Goal: Transaction & Acquisition: Purchase product/service

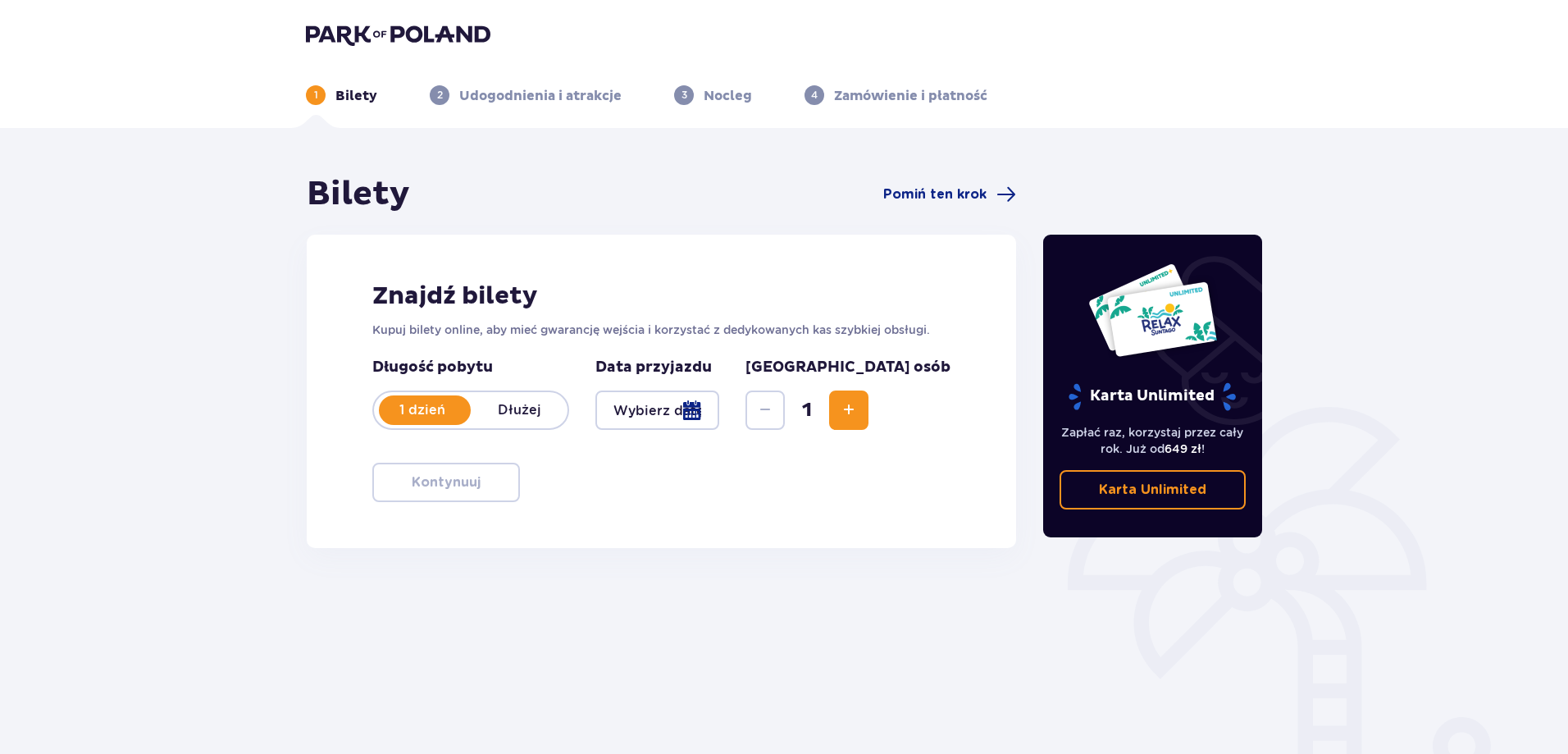
click at [434, 412] on p "1 dzień" at bounding box center [423, 410] width 97 height 18
click at [454, 410] on p "1 dzień" at bounding box center [423, 410] width 97 height 18
click at [700, 416] on div at bounding box center [657, 410] width 123 height 40
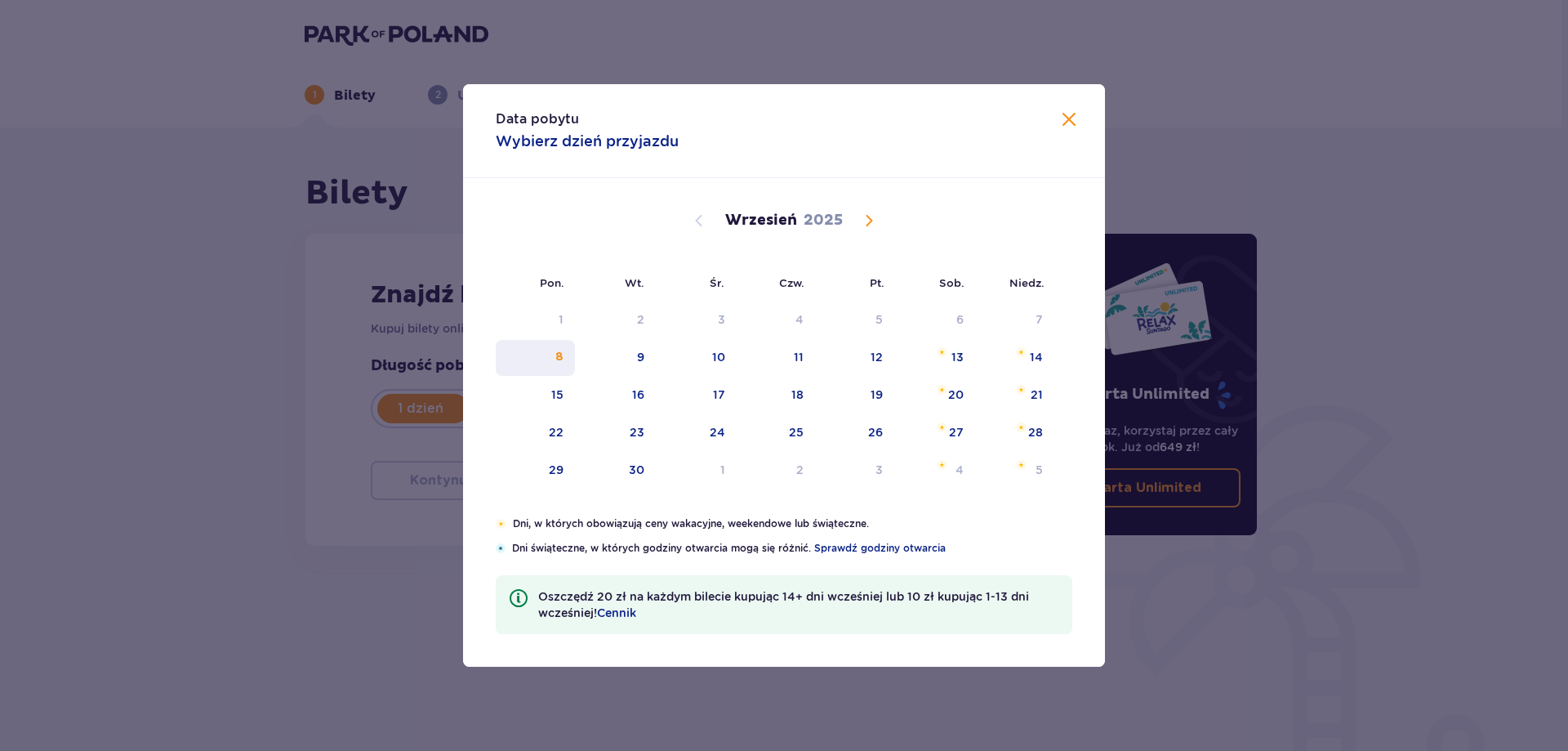
click at [560, 355] on div "8" at bounding box center [559, 356] width 8 height 16
type input "[DATE]"
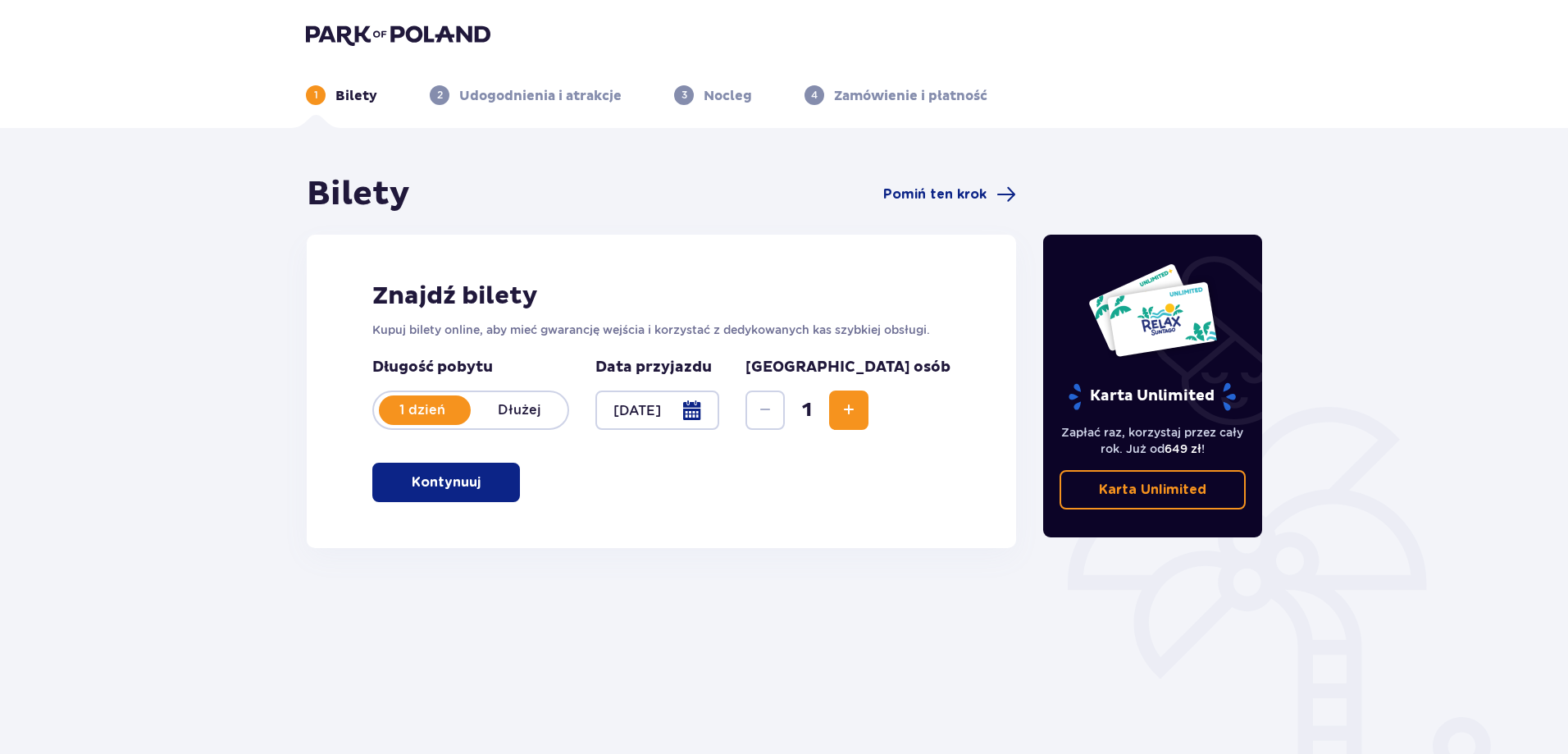
click at [1259, 430] on div "Zapłać raz, korzystaj przez cały rok. Już od 649 zł ! Karta Unlimited" at bounding box center [1153, 460] width 220 height 98
click at [859, 409] on span "Increase" at bounding box center [849, 410] width 19 height 19
click at [859, 412] on span "Increase" at bounding box center [849, 410] width 19 height 19
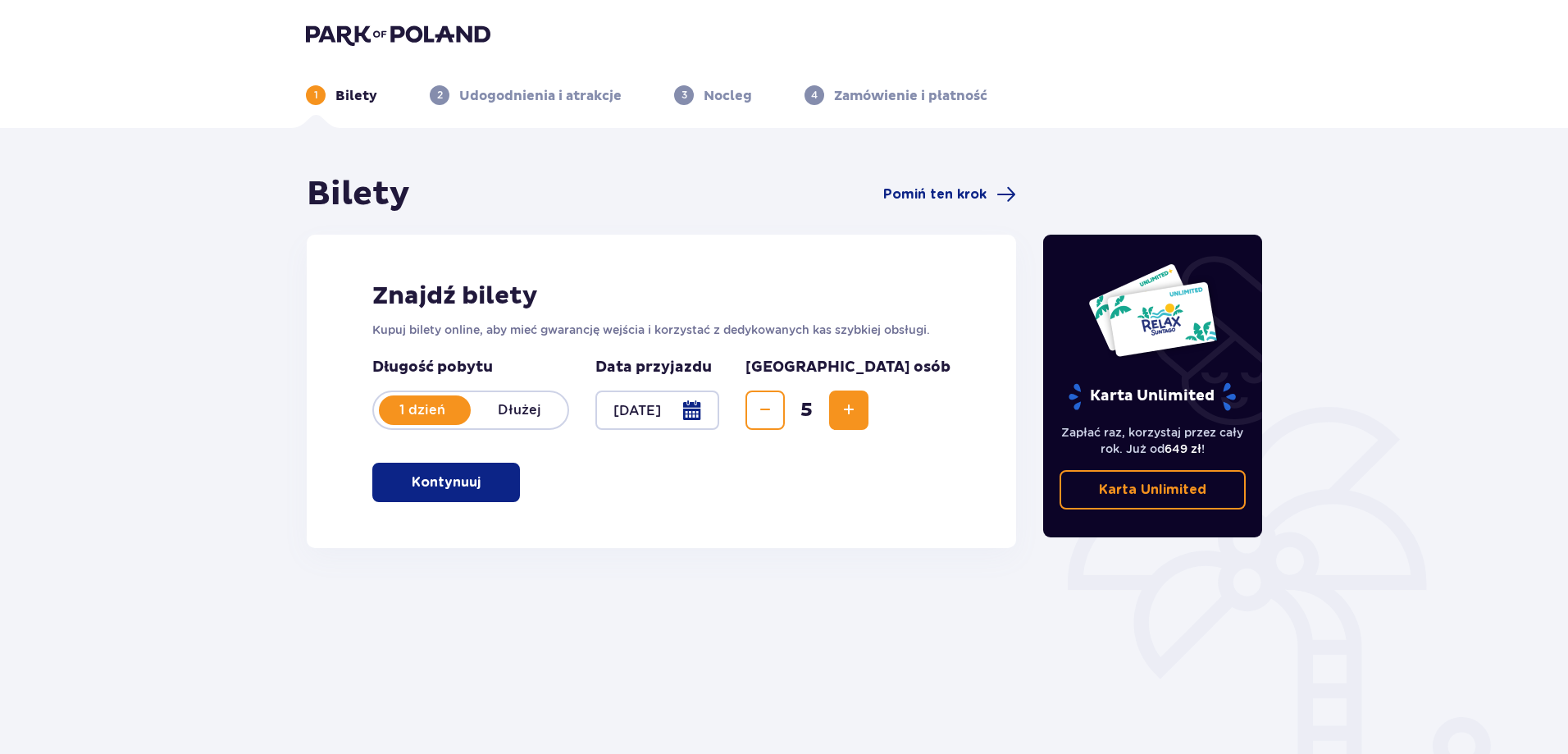
click at [859, 412] on span "Increase" at bounding box center [849, 410] width 19 height 19
click at [812, 398] on div "Długość pobytu 1 dzień Dłużej Data przyjazdu [DATE] Liczba osób 6" at bounding box center [661, 394] width 578 height 72
click at [826, 409] on span "6" at bounding box center [807, 409] width 38 height 24
click at [869, 410] on div "6" at bounding box center [807, 410] width 123 height 40
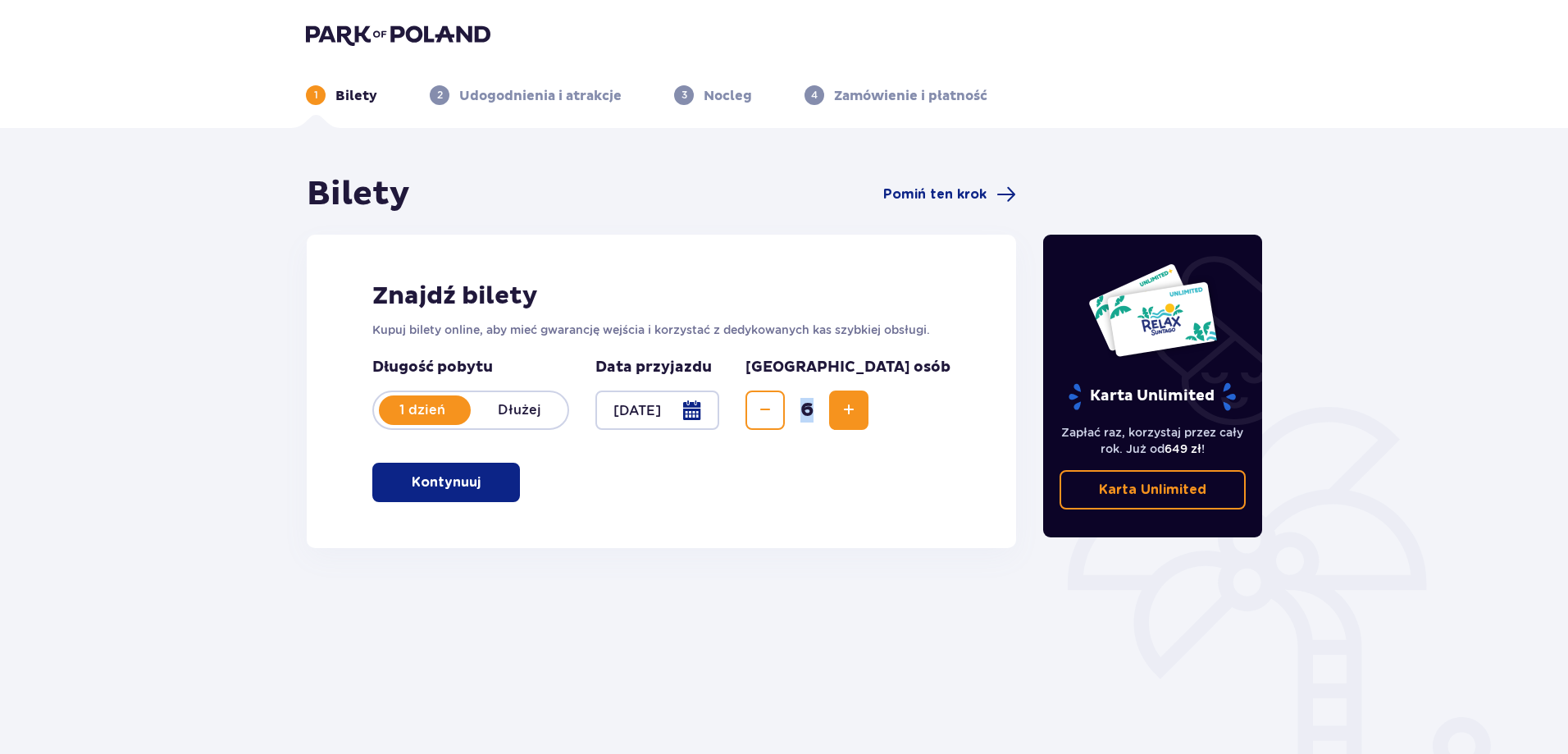
click at [785, 412] on button "Decrease" at bounding box center [765, 410] width 40 height 40
click at [775, 407] on span "Decrease" at bounding box center [765, 410] width 19 height 19
click at [775, 409] on span "Decrease" at bounding box center [765, 410] width 19 height 19
click at [775, 412] on span "Decrease" at bounding box center [765, 410] width 19 height 19
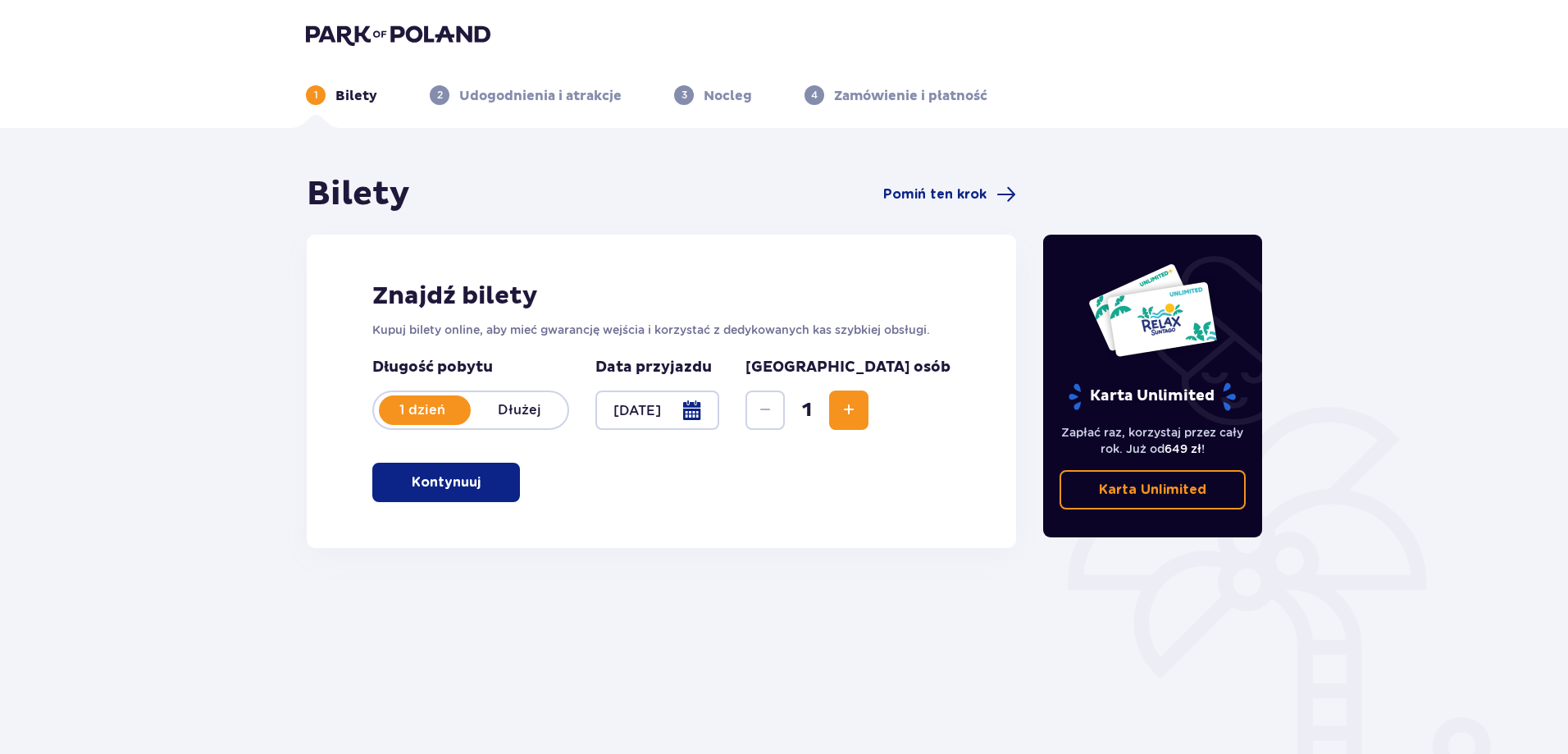
click at [869, 413] on button "Increase" at bounding box center [849, 410] width 40 height 40
click at [859, 413] on span "Increase" at bounding box center [849, 410] width 19 height 19
click at [859, 412] on span "Increase" at bounding box center [849, 410] width 19 height 19
click at [939, 468] on div "Znajdź bilety Kupuj bilety online, aby mieć gwarancję wejścia i korzystać z ded…" at bounding box center [662, 391] width 710 height 313
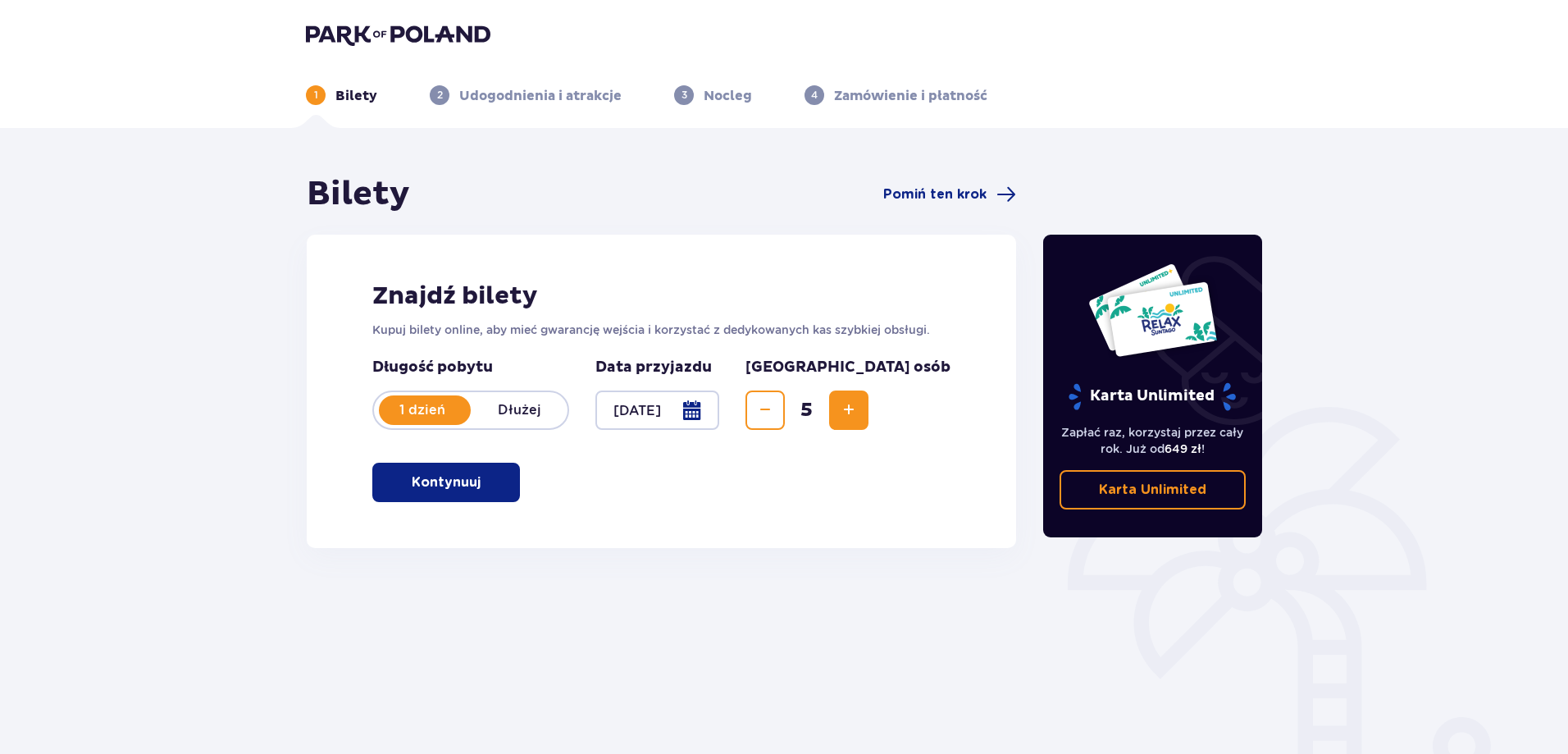
click at [472, 491] on button "Kontynuuj" at bounding box center [446, 482] width 148 height 40
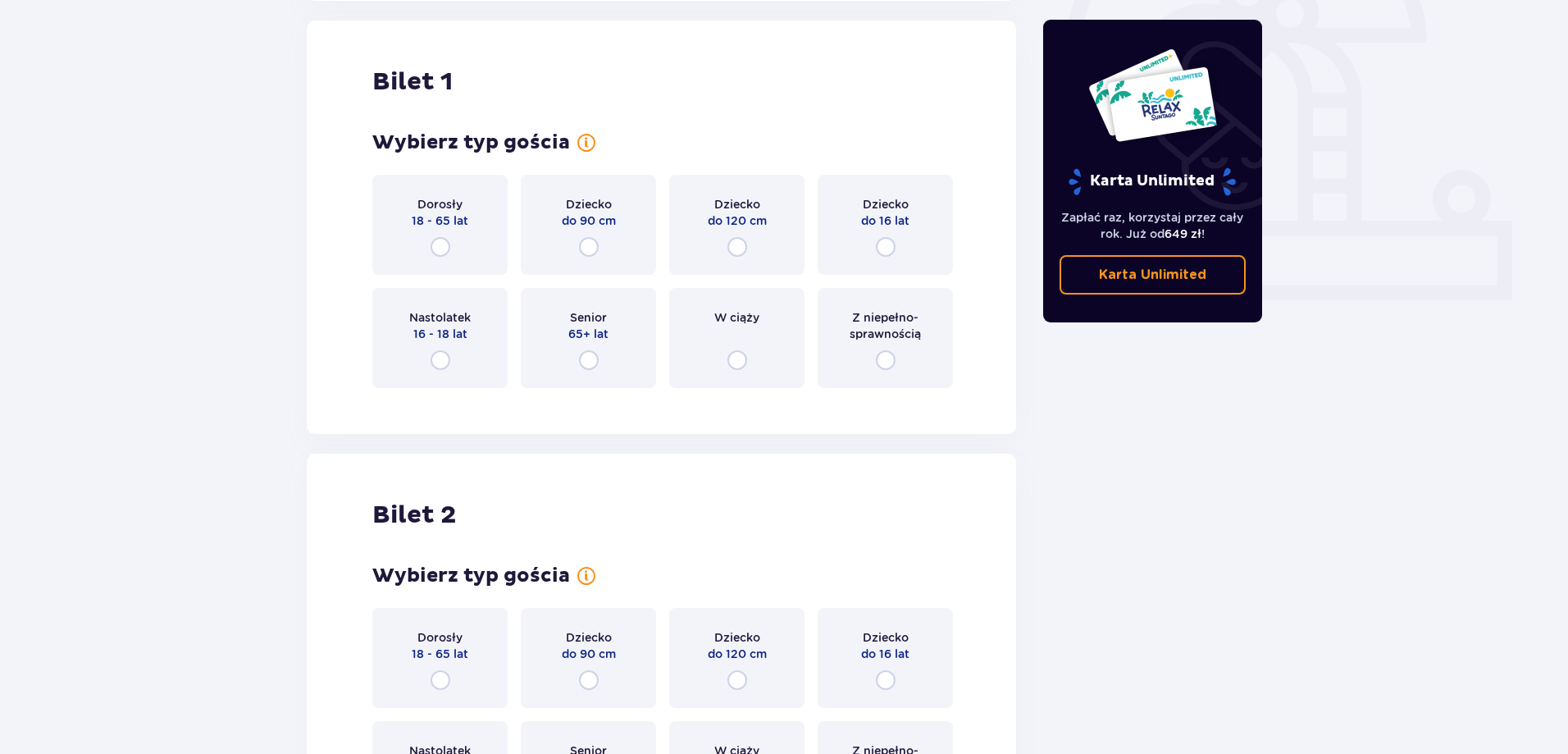
scroll to position [548, 0]
click at [445, 233] on div "Dorosły 18 - 65 lat" at bounding box center [439, 223] width 135 height 100
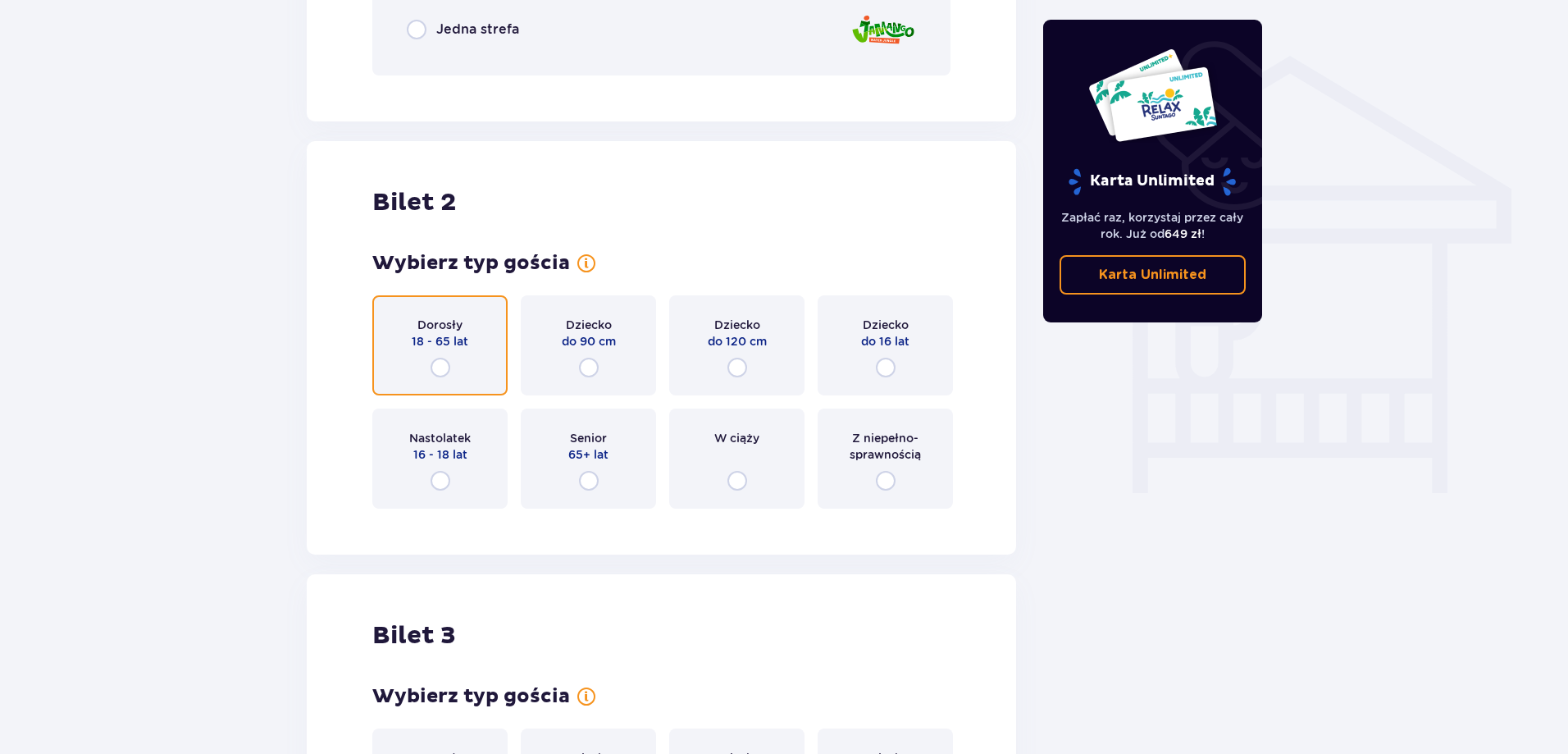
click at [449, 358] on input "radio" at bounding box center [440, 367] width 19 height 19
radio input "true"
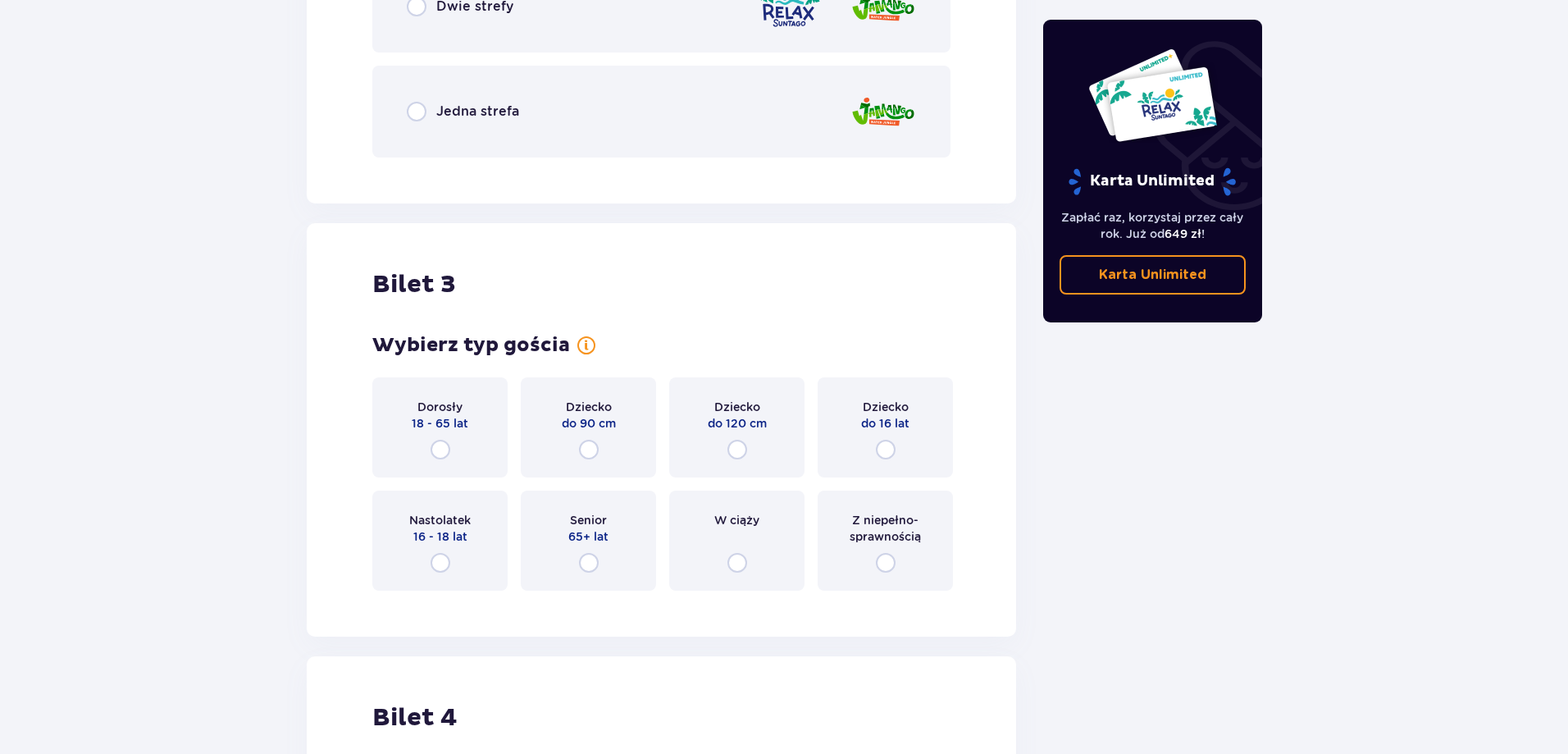
click at [419, 415] on p "18 - 65 lat" at bounding box center [440, 423] width 56 height 17
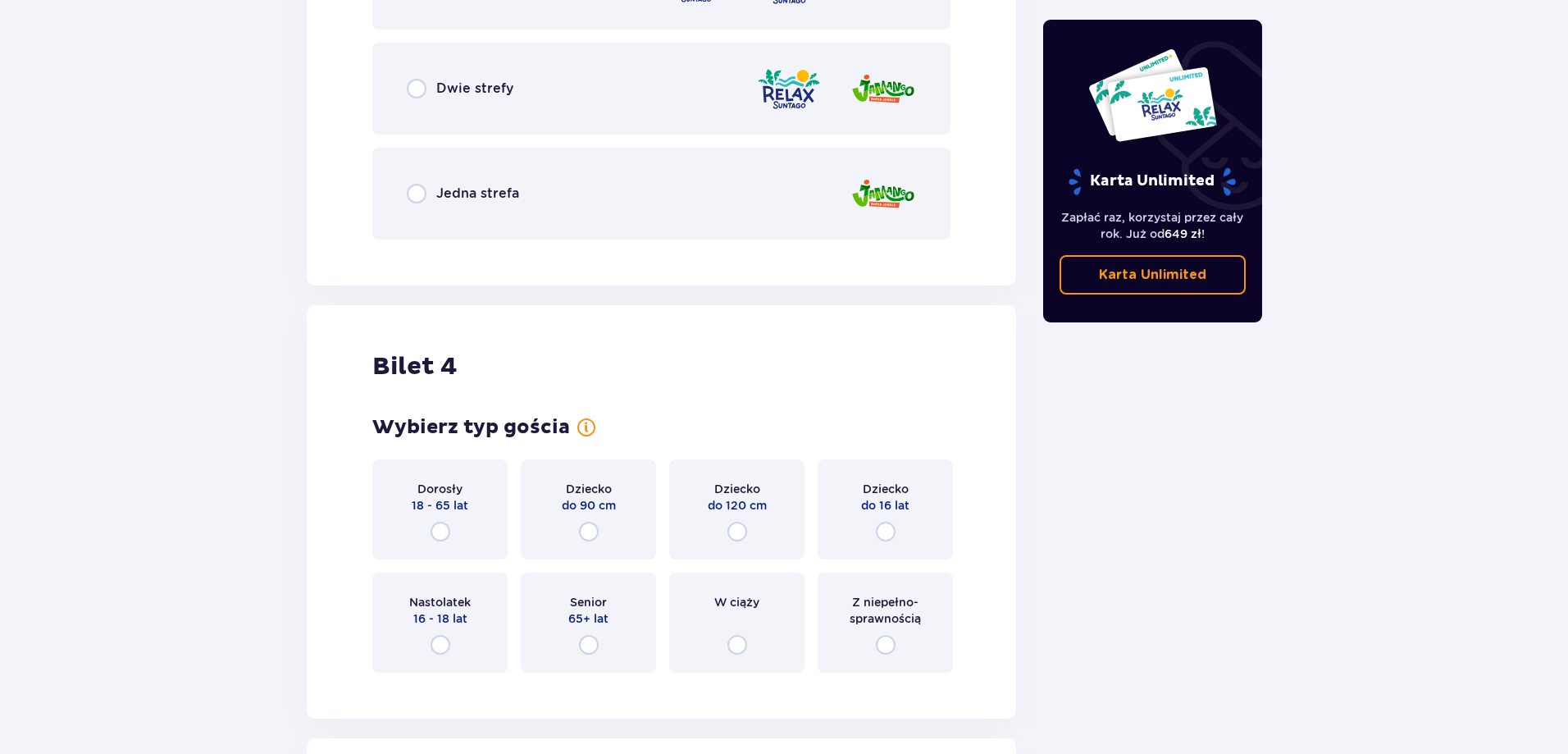
click at [457, 490] on p "Dorosły" at bounding box center [440, 488] width 45 height 17
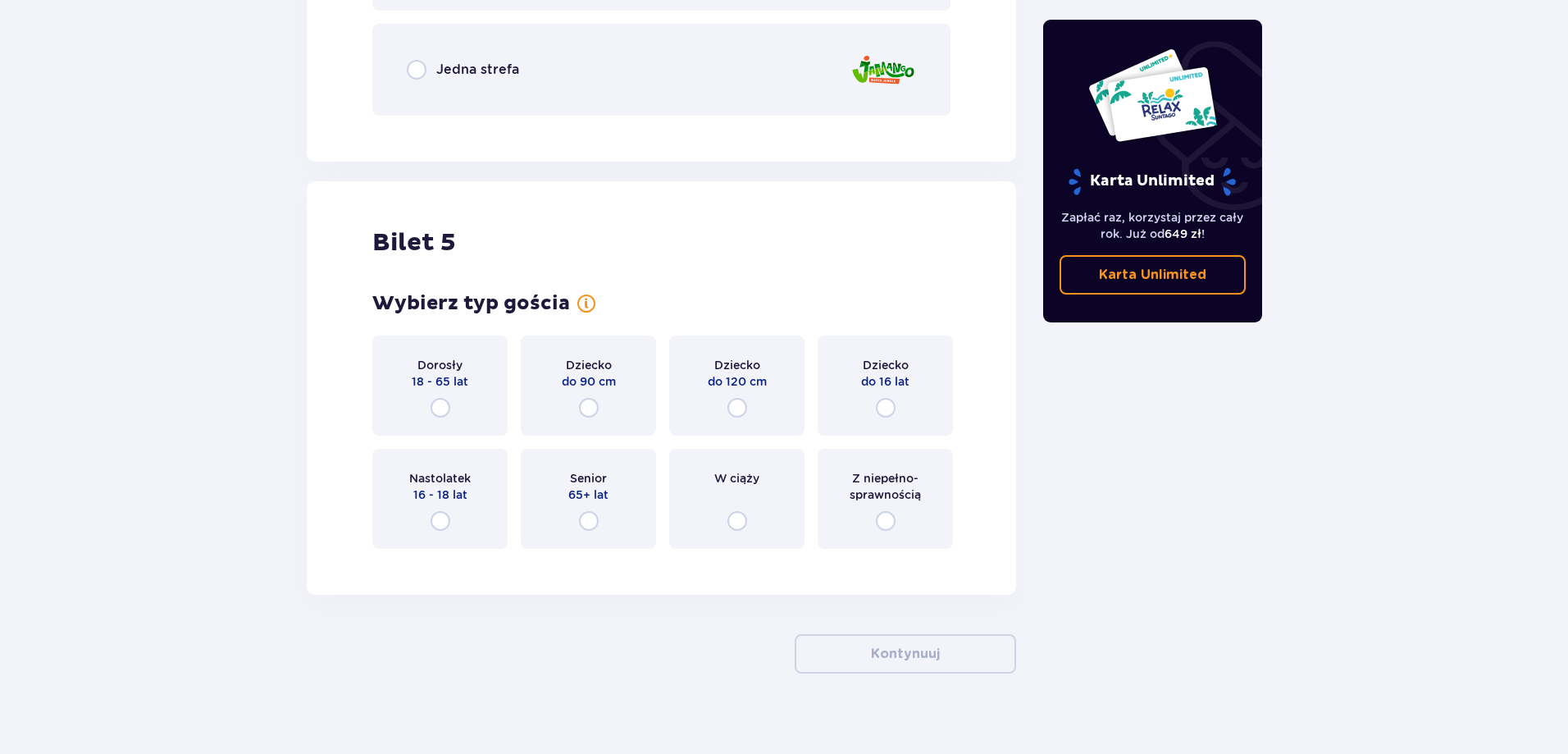
scroll to position [3802, 0]
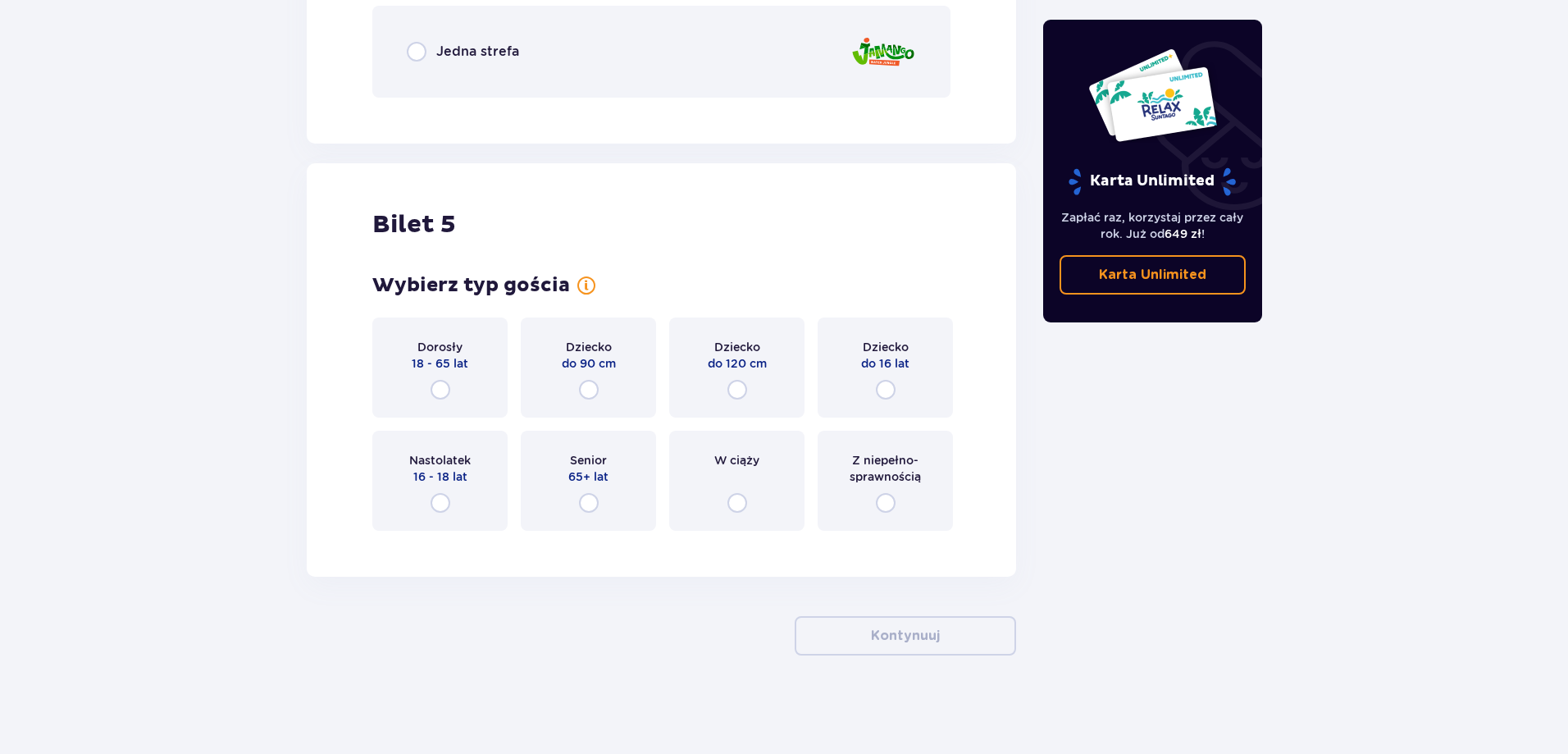
click at [454, 505] on div "Nastolatek 16 - 18 lat" at bounding box center [439, 480] width 135 height 100
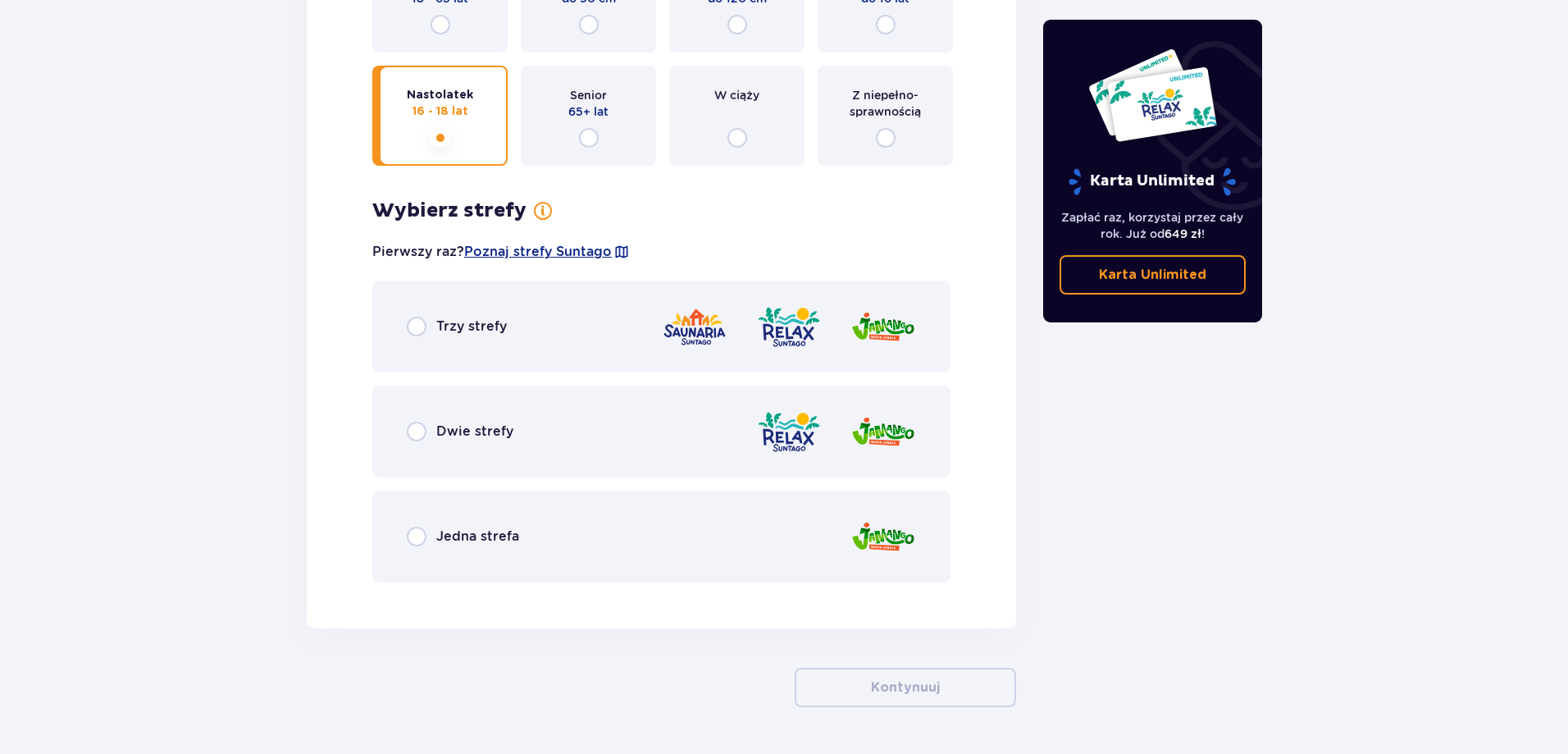
scroll to position [4219, 0]
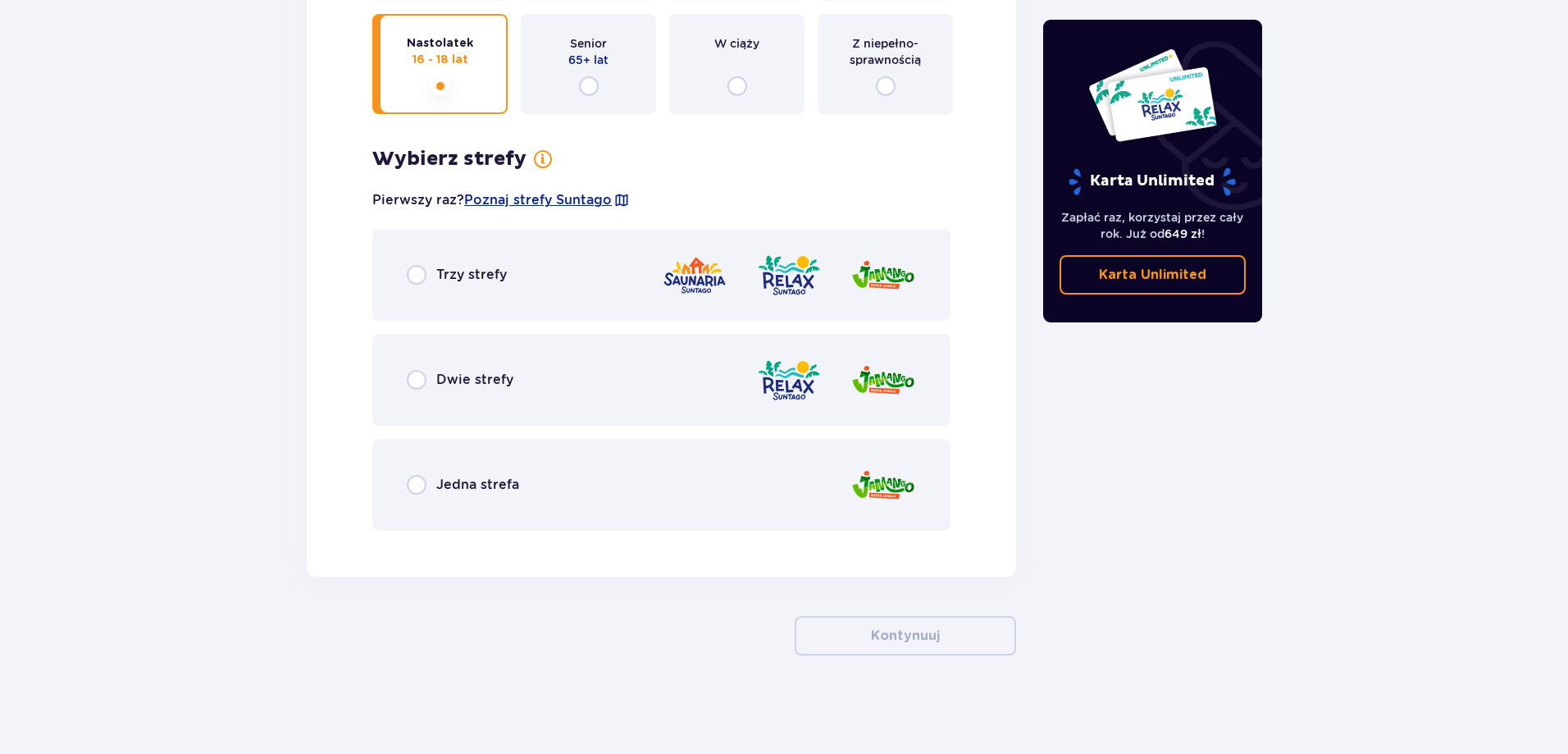
click at [694, 271] on img at bounding box center [695, 275] width 66 height 47
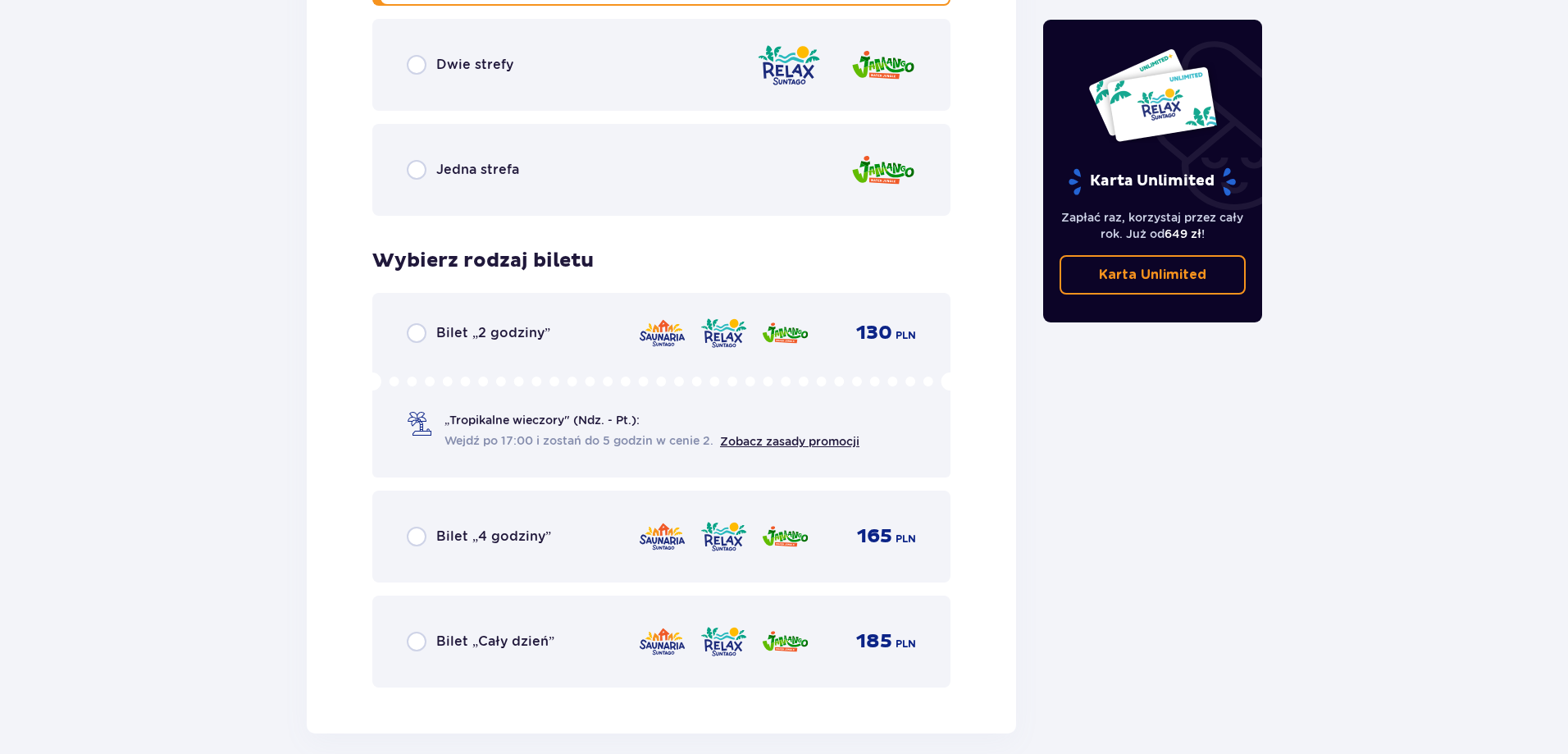
scroll to position [4526, 0]
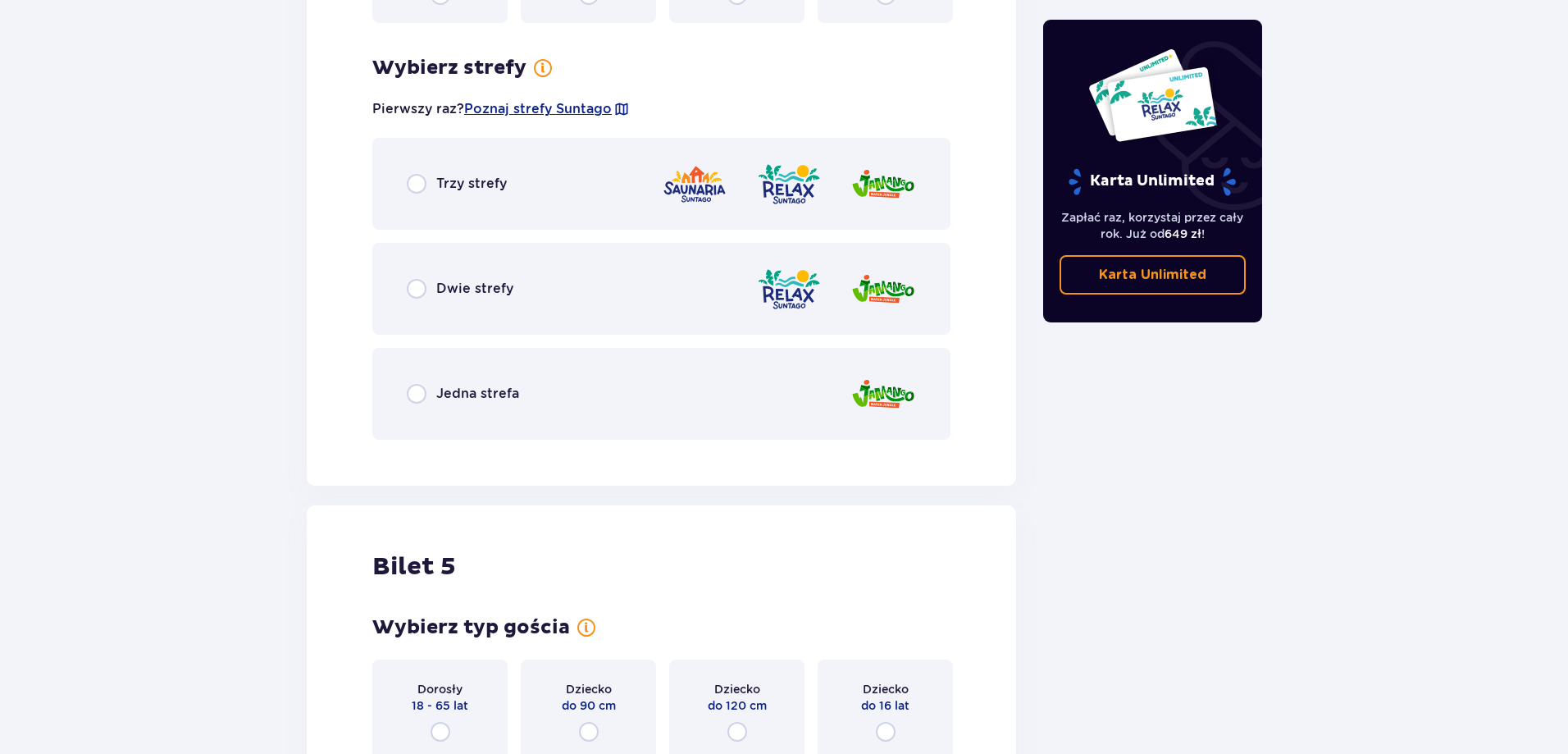
click at [494, 202] on div "Trzy strefy" at bounding box center [661, 184] width 578 height 92
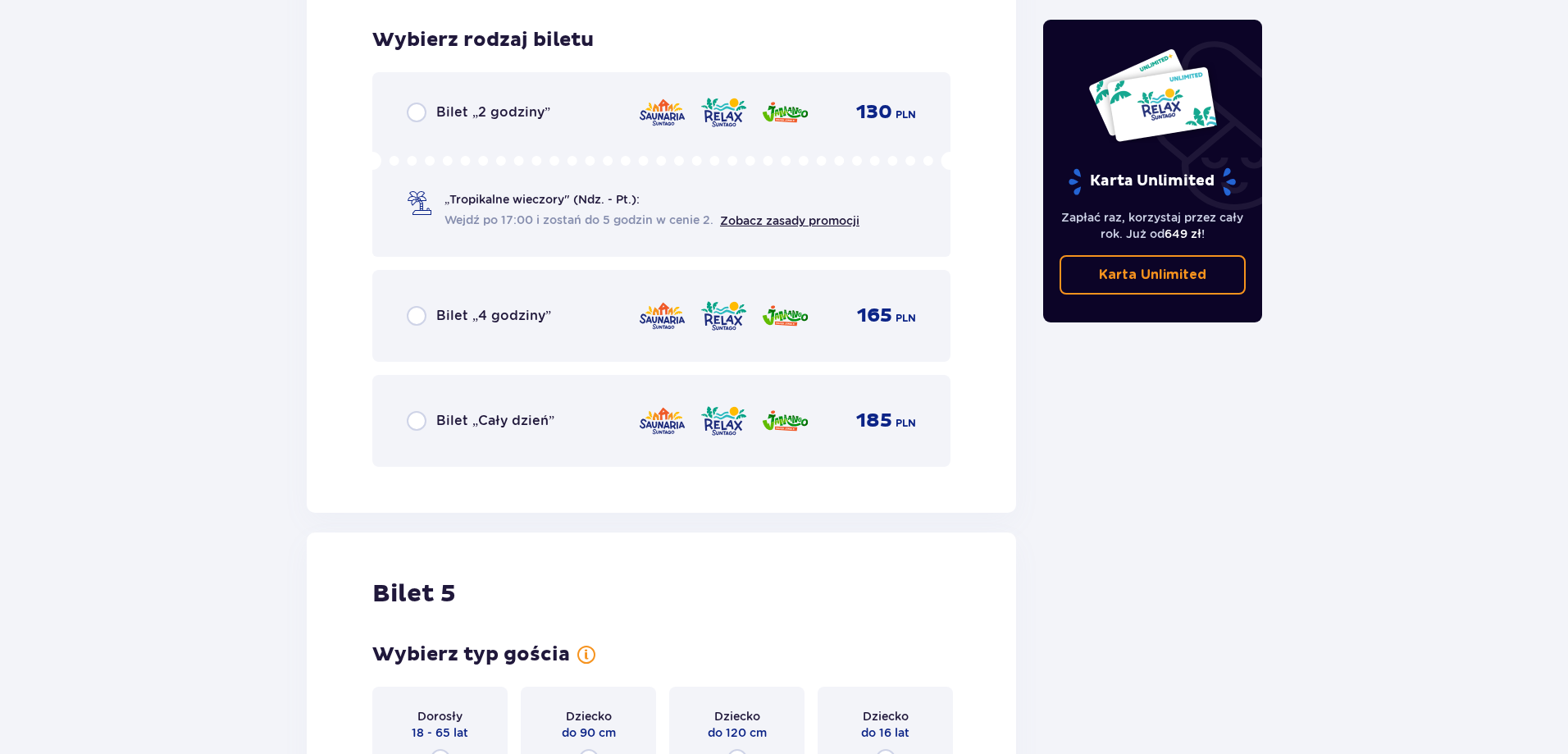
scroll to position [3913, 0]
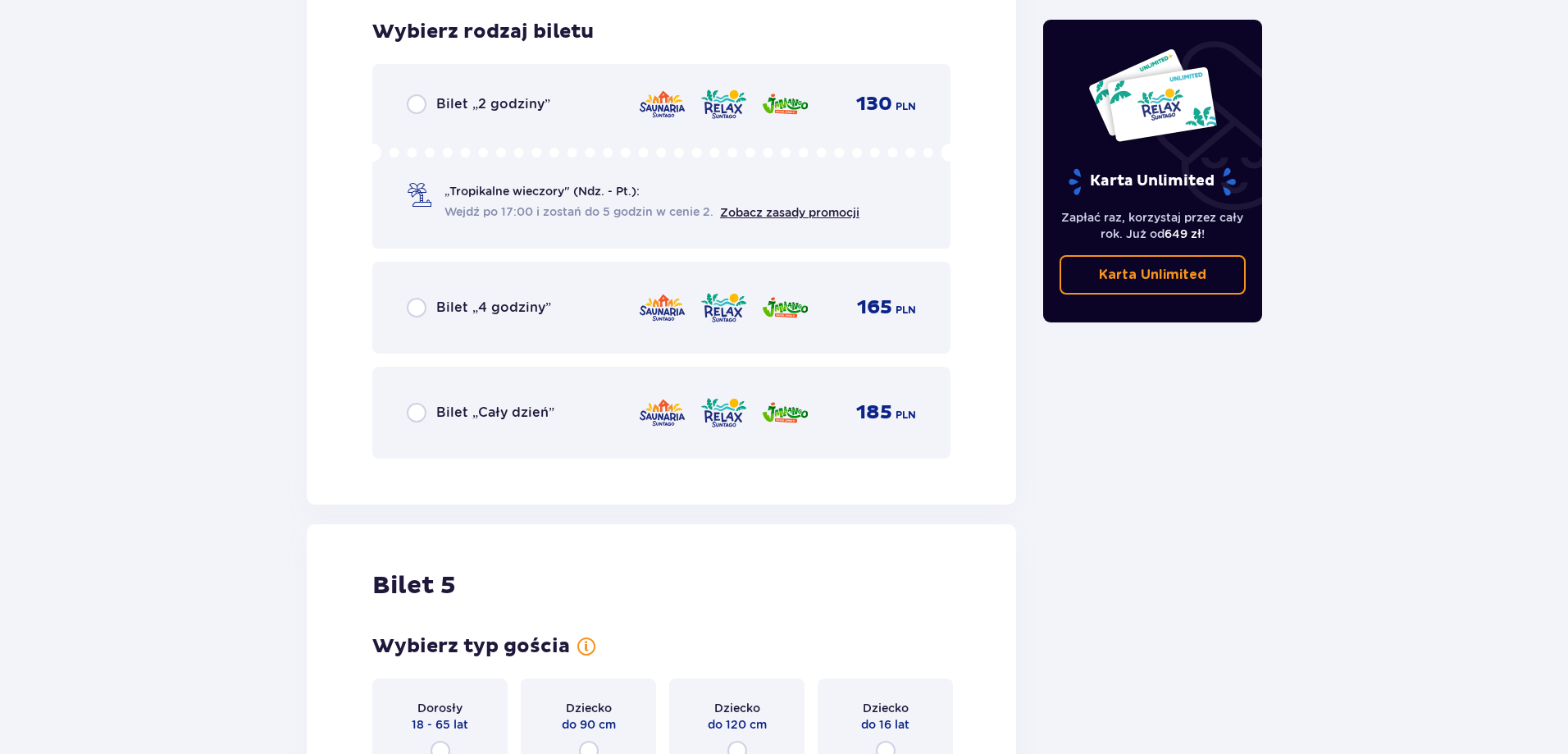
click at [678, 318] on img at bounding box center [663, 307] width 49 height 34
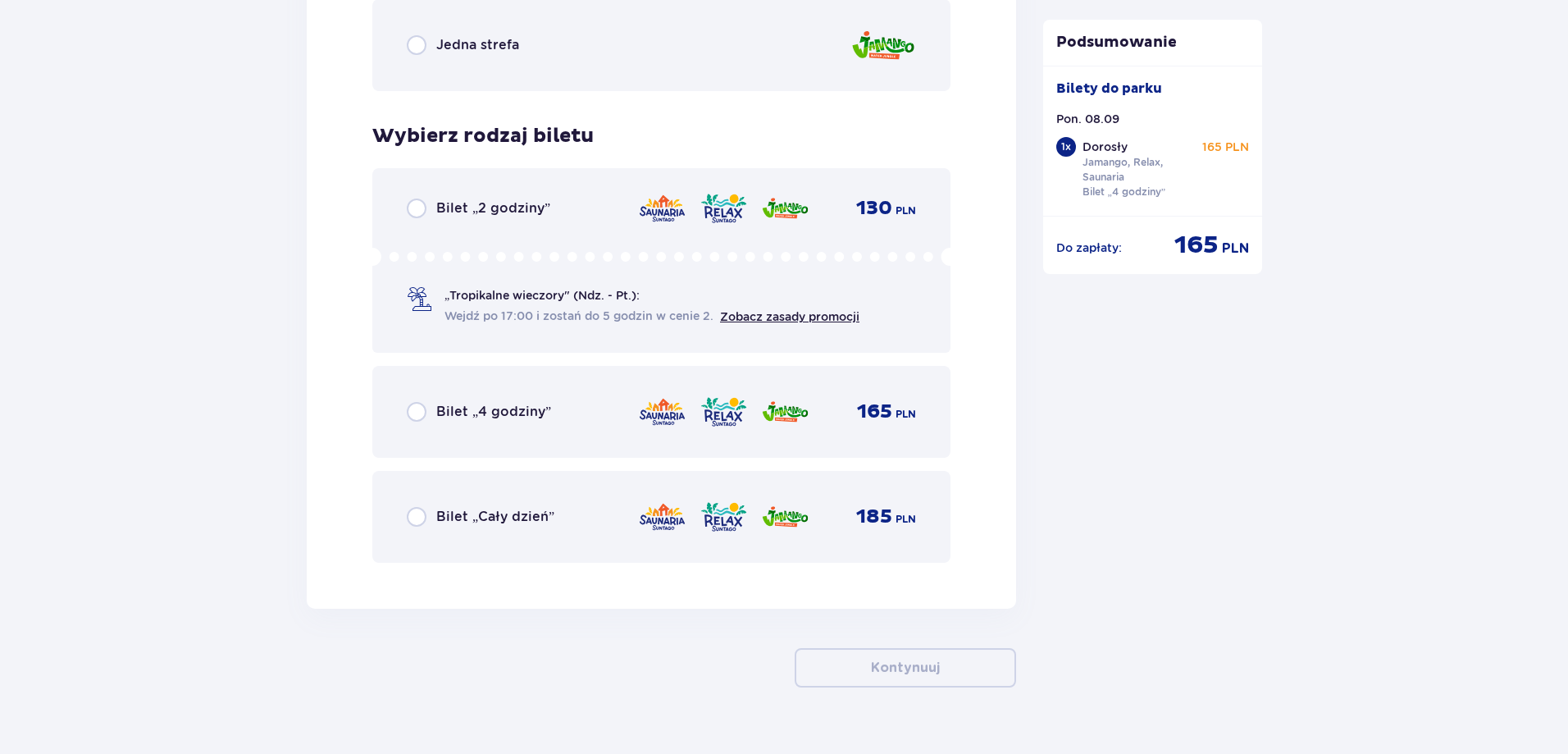
scroll to position [5139, 0]
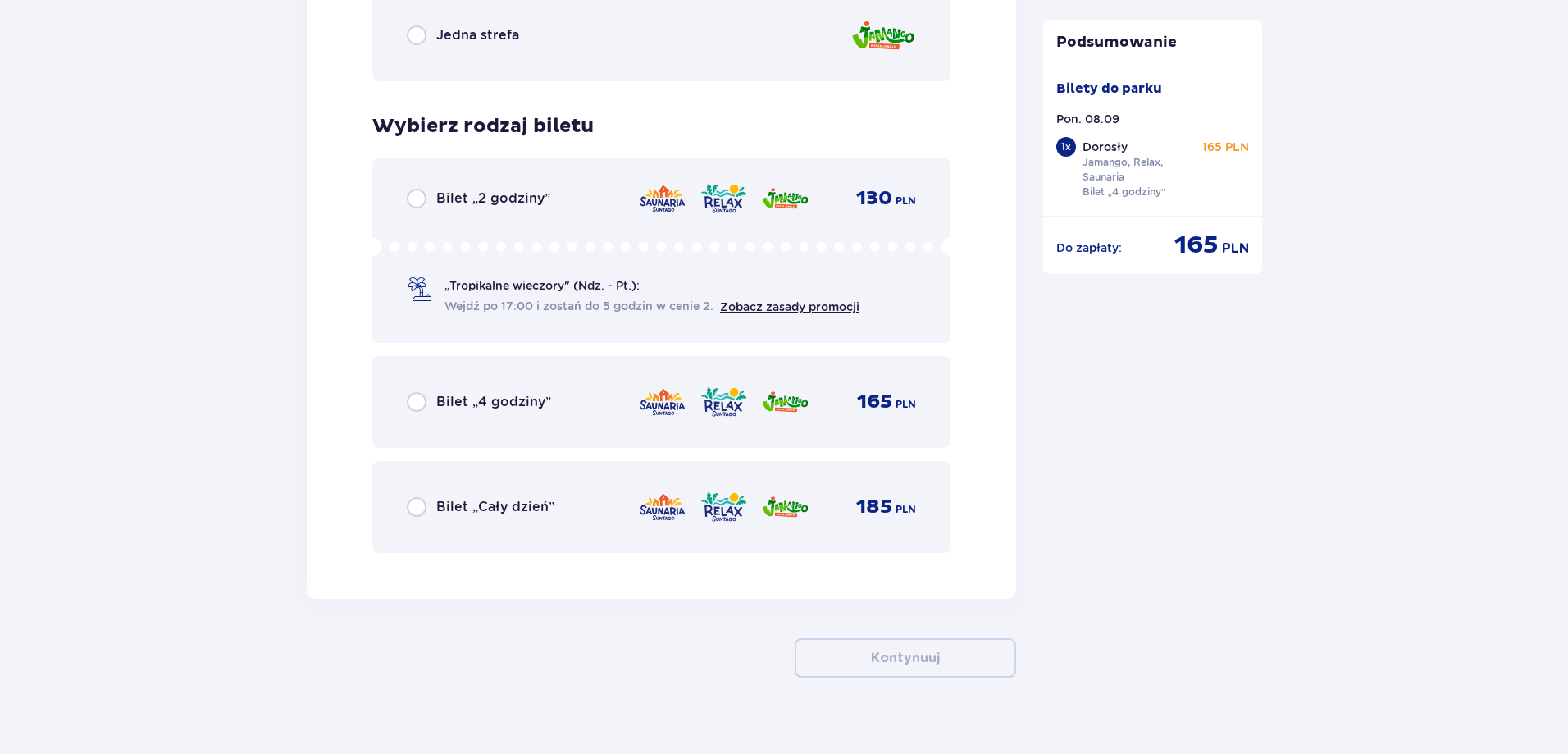
click at [512, 395] on p "Bilet „4 godziny”" at bounding box center [494, 401] width 115 height 18
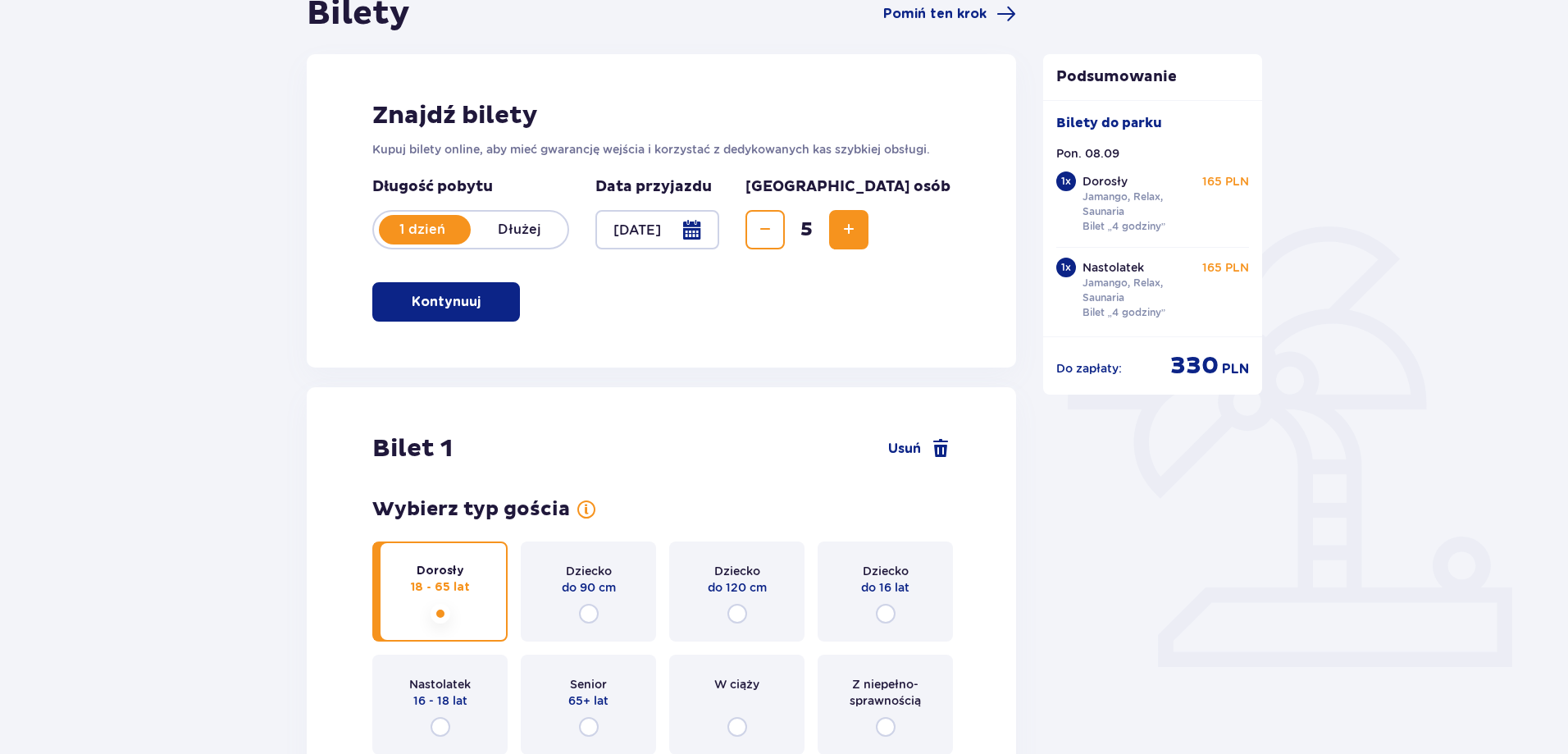
scroll to position [0, 0]
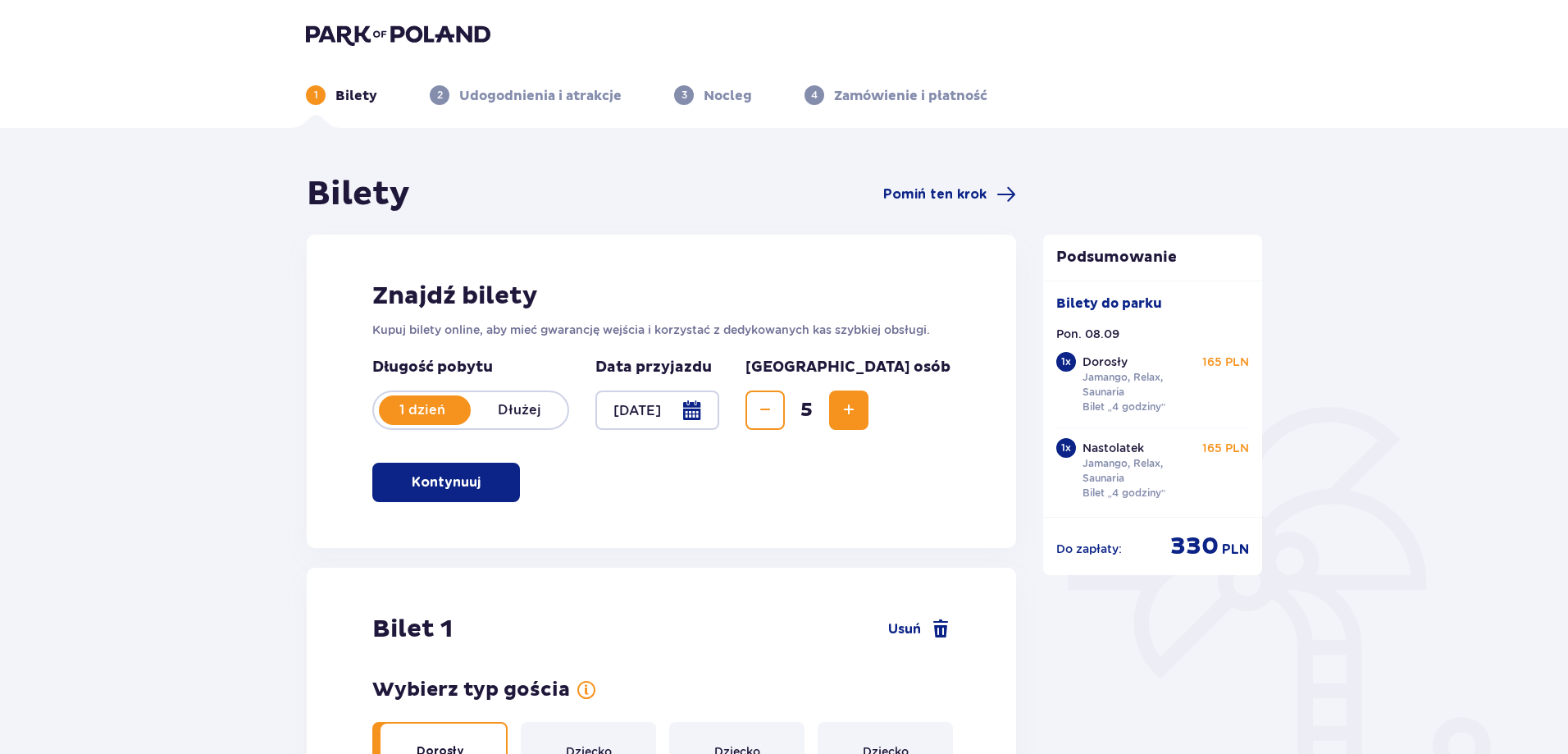
drag, startPoint x: 1089, startPoint y: 187, endPoint x: 1067, endPoint y: 177, distance: 24.2
